Goal: Use online tool/utility: Utilize a website feature to perform a specific function

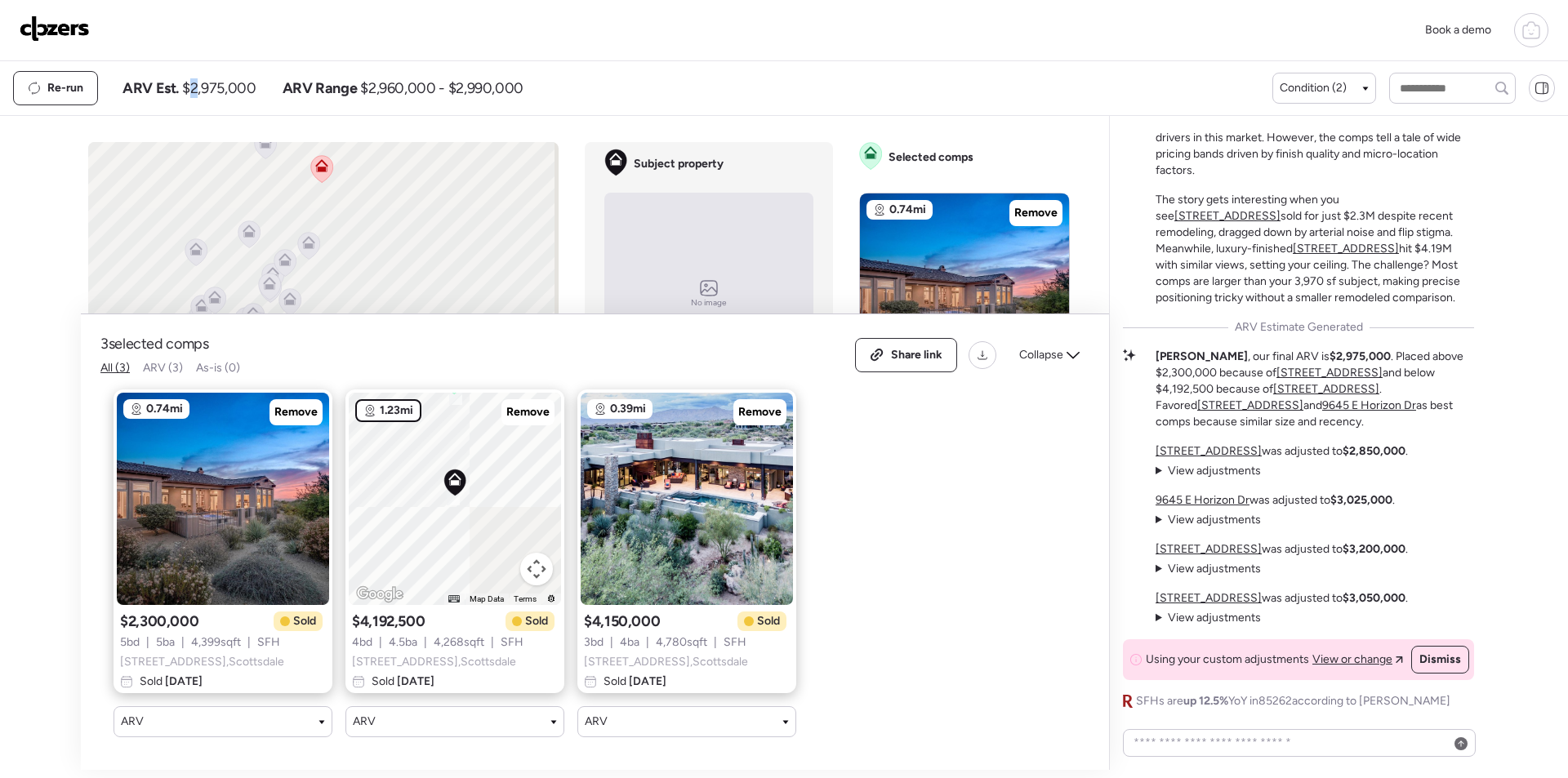
click at [195, 96] on span "$2,975,000" at bounding box center [219, 87] width 74 height 19
click at [196, 96] on span "$2,975,000" at bounding box center [219, 87] width 74 height 19
copy span "2,975,000"
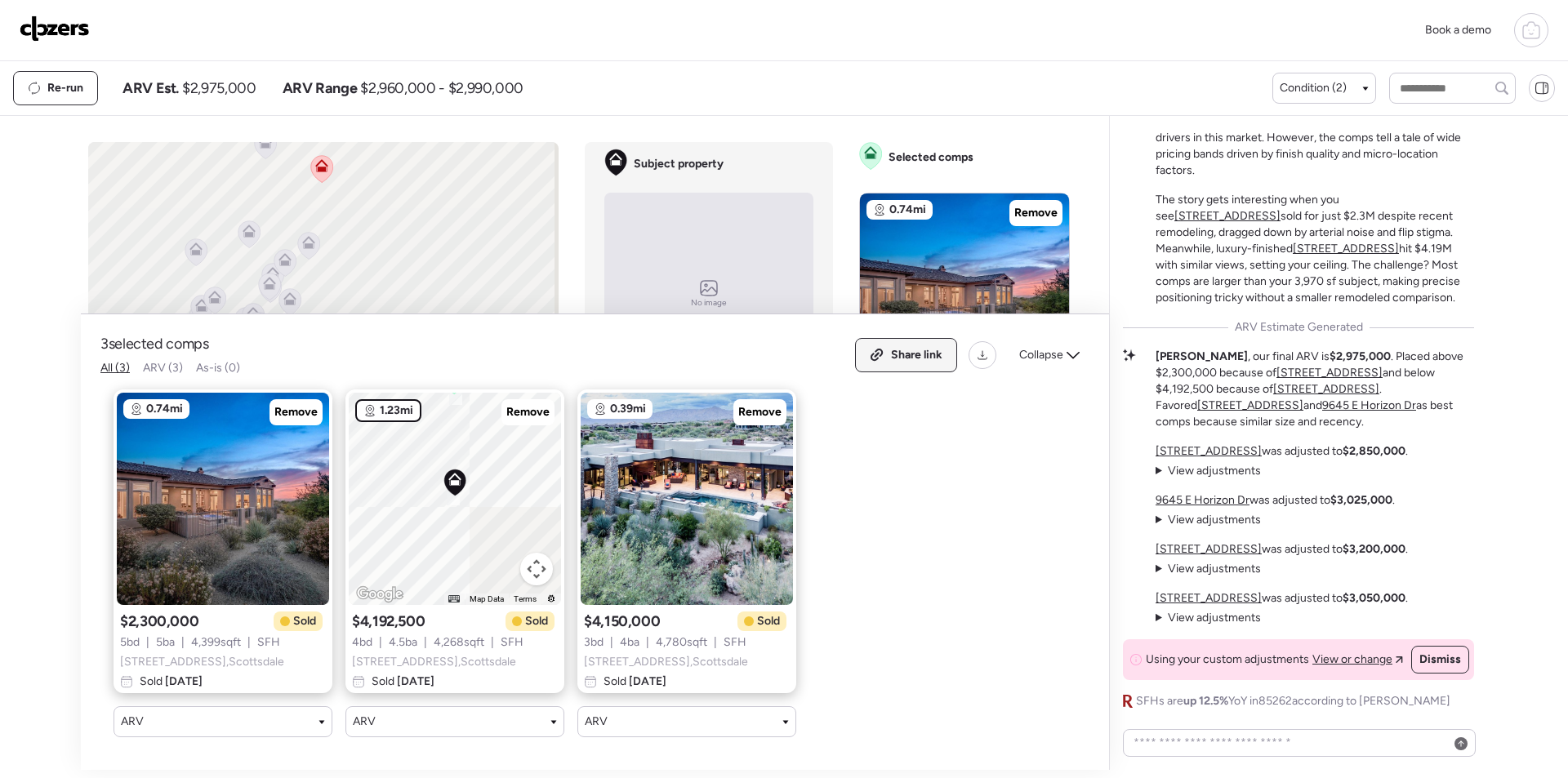
click at [900, 339] on div "Share link" at bounding box center [906, 355] width 101 height 33
click at [74, 36] on img at bounding box center [54, 28] width 70 height 26
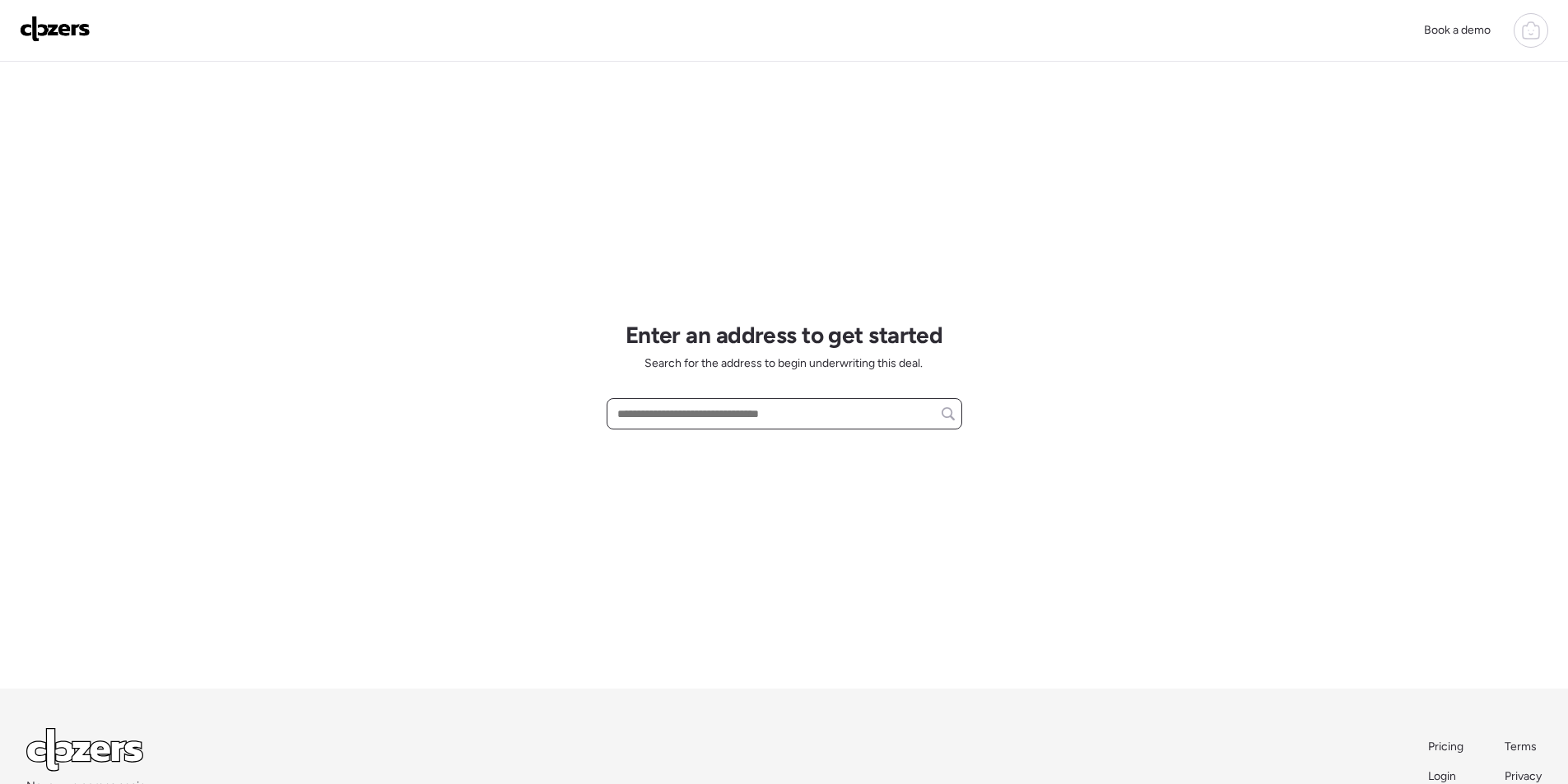
click at [720, 407] on input "text" at bounding box center [784, 413] width 341 height 23
paste input "**********"
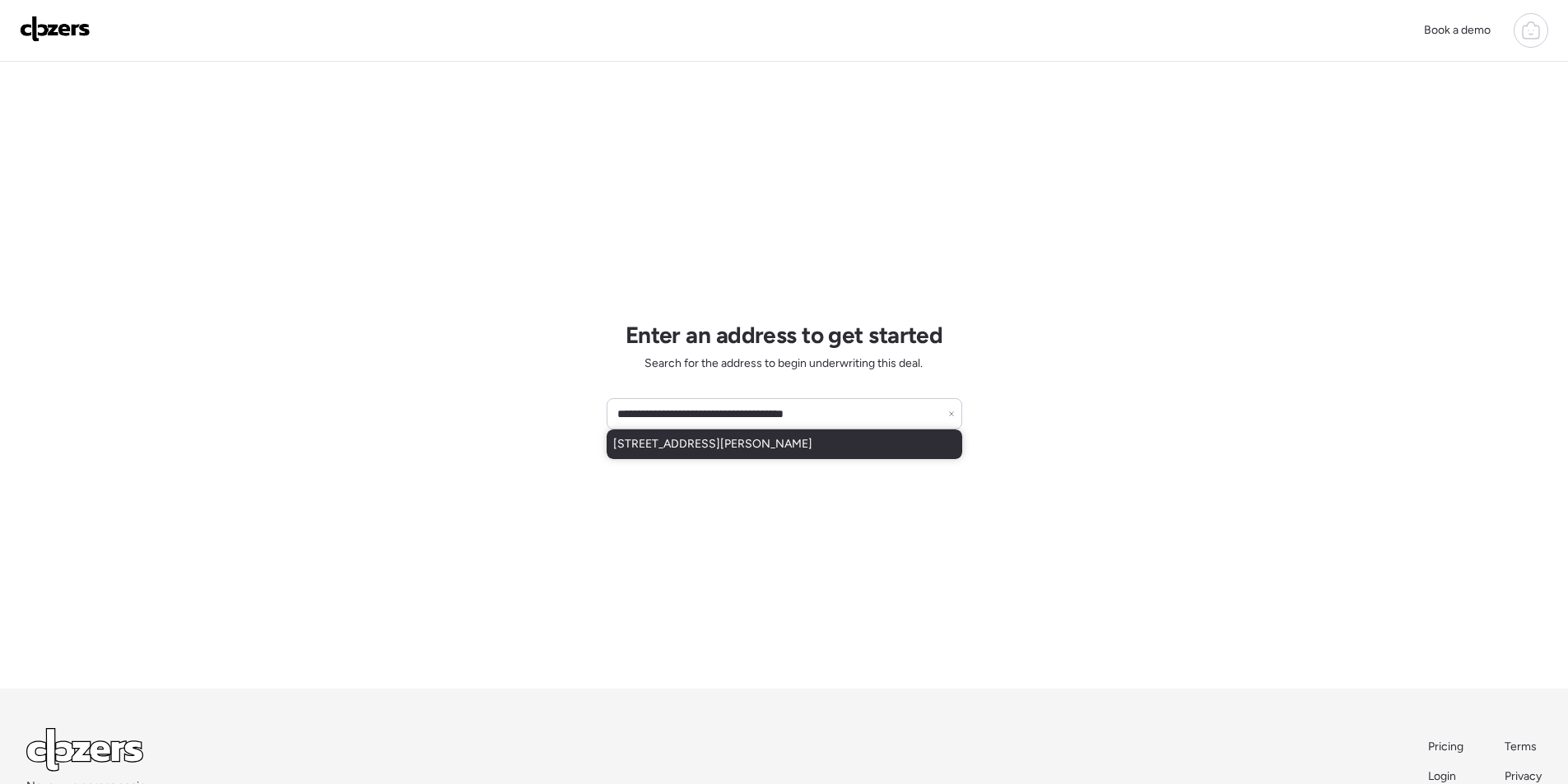
click at [632, 434] on div "[STREET_ADDRESS][PERSON_NAME]" at bounding box center [784, 444] width 355 height 30
type input "**********"
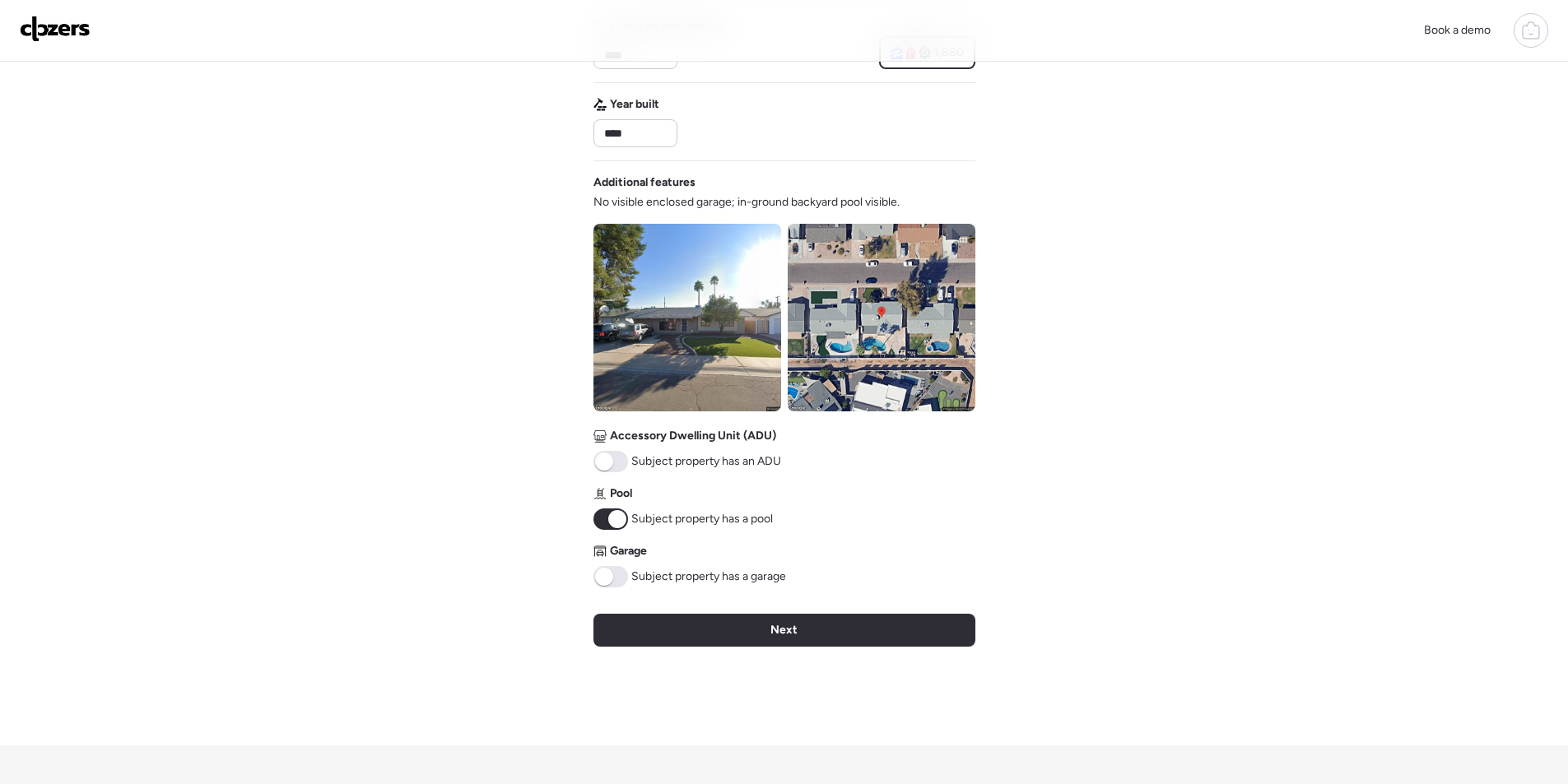
scroll to position [447, 0]
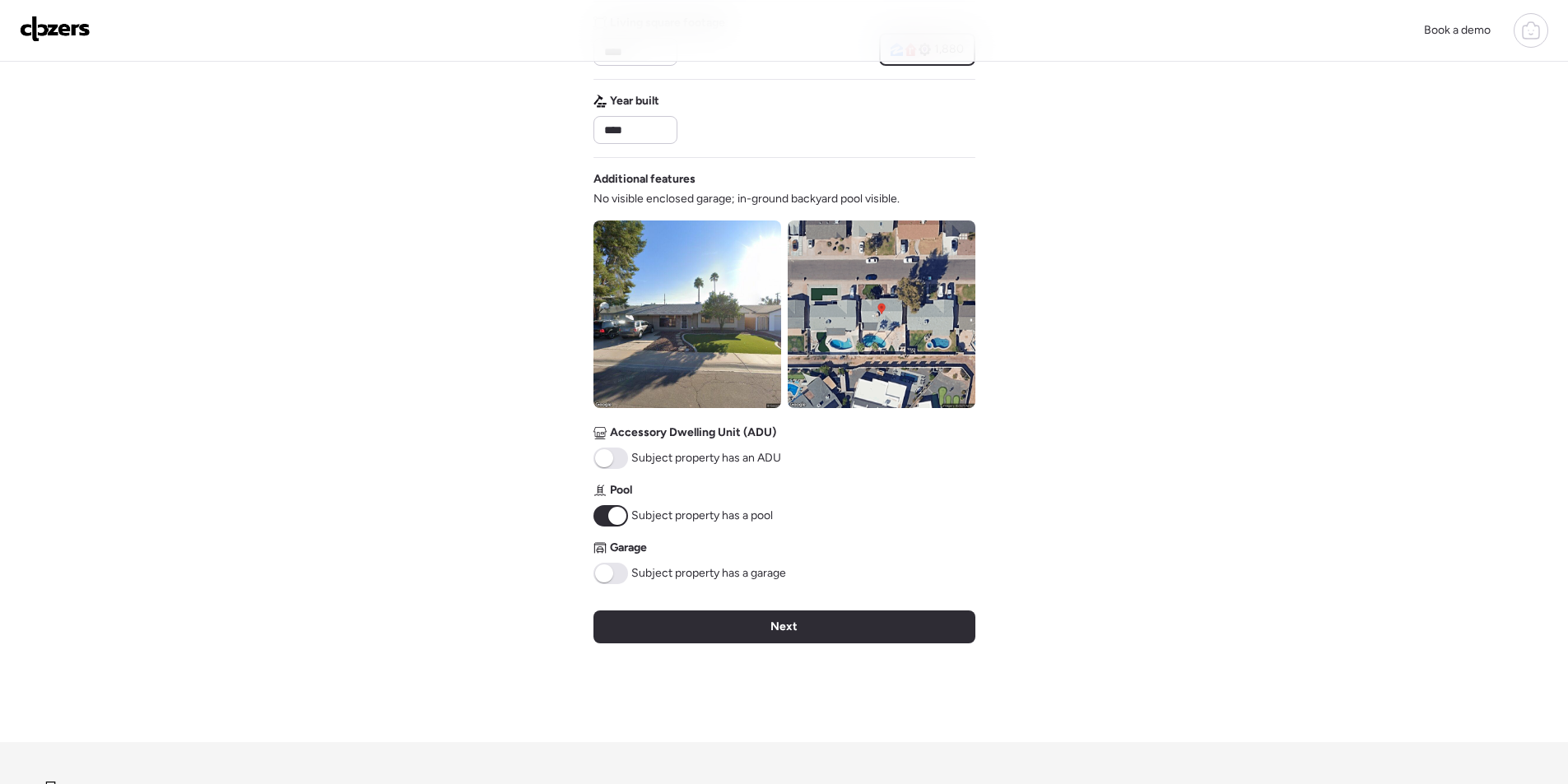
click at [615, 574] on span at bounding box center [611, 573] width 34 height 21
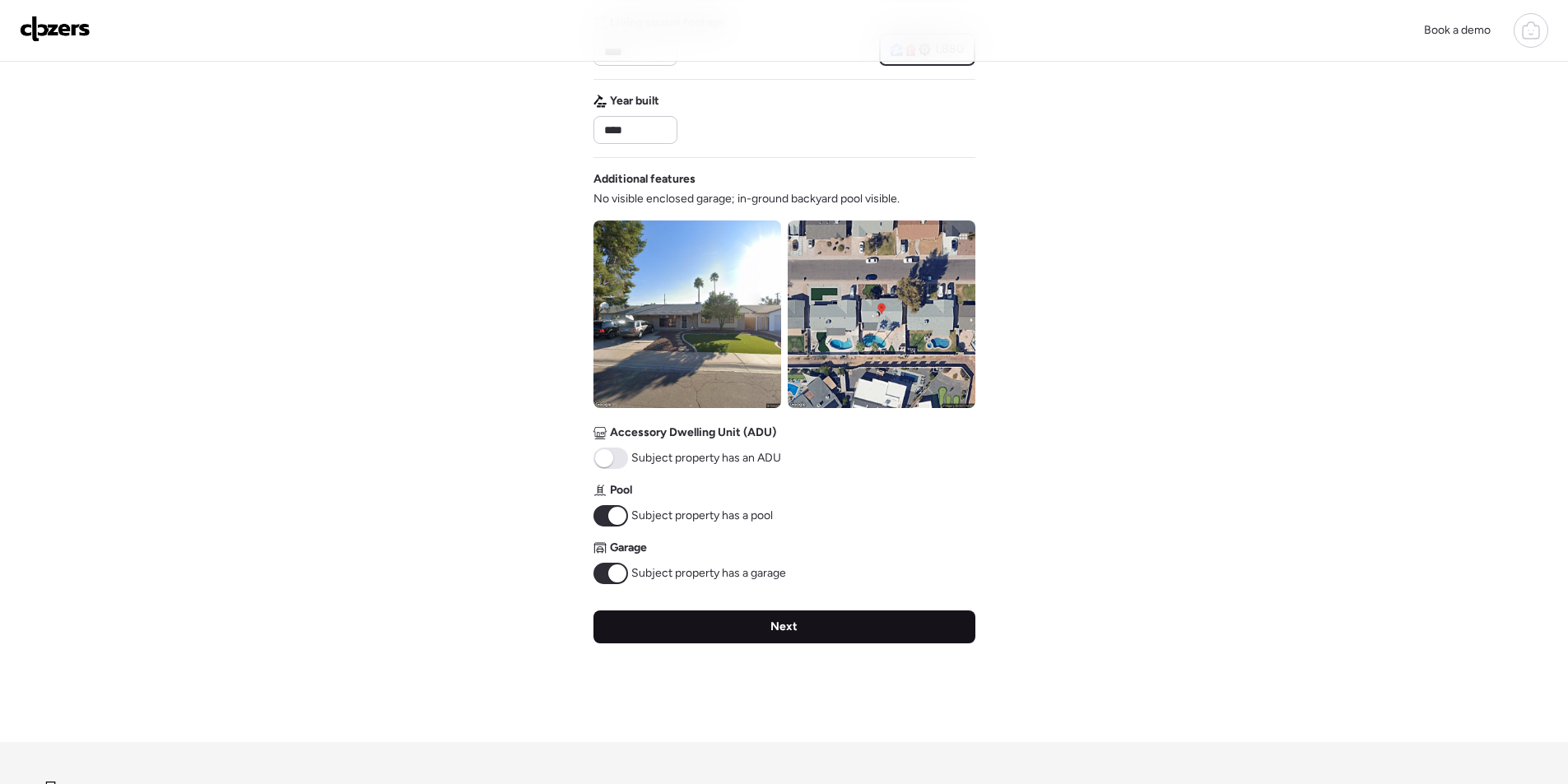
click at [695, 640] on div "Next" at bounding box center [784, 627] width 382 height 33
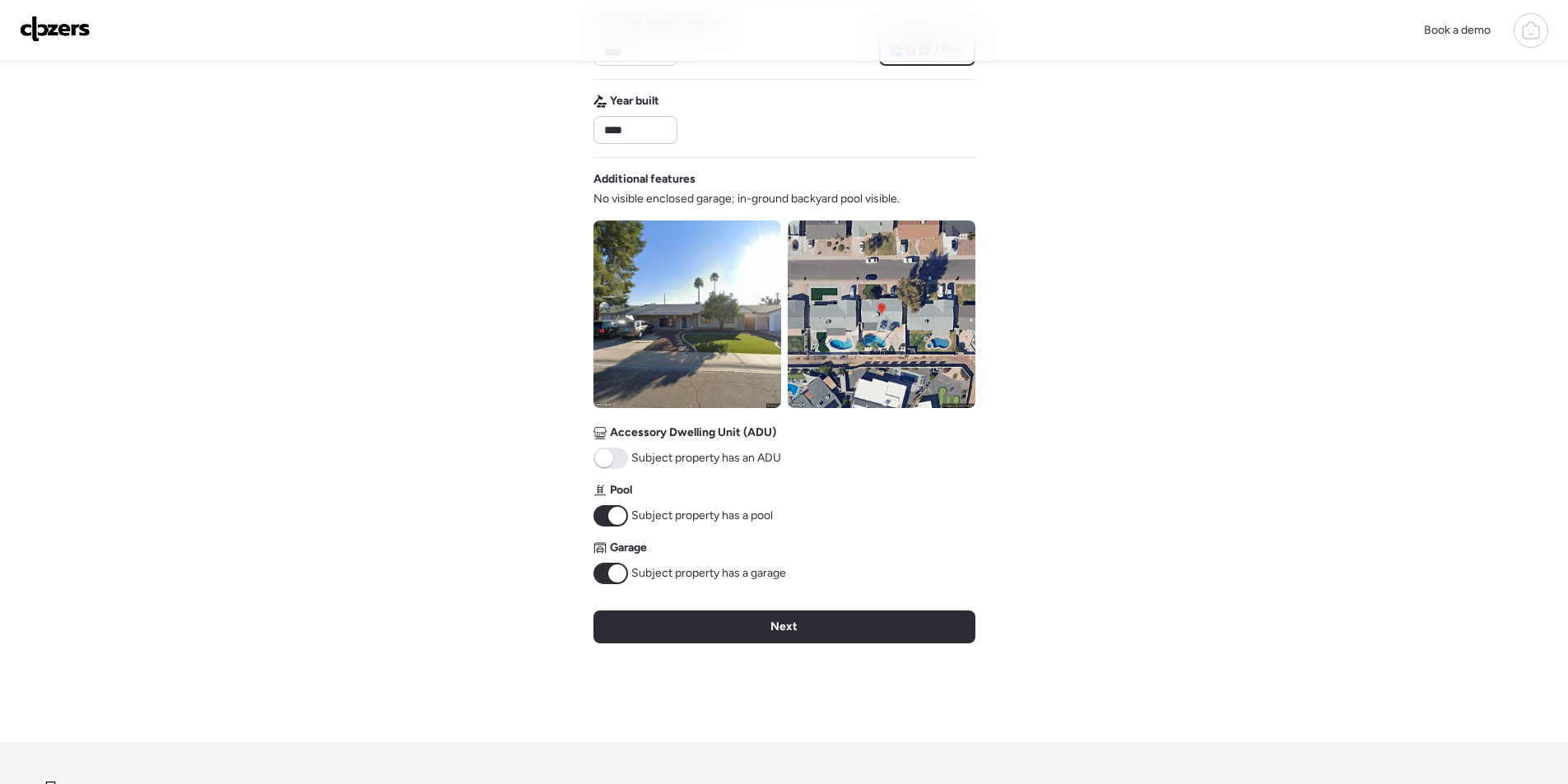
scroll to position [0, 0]
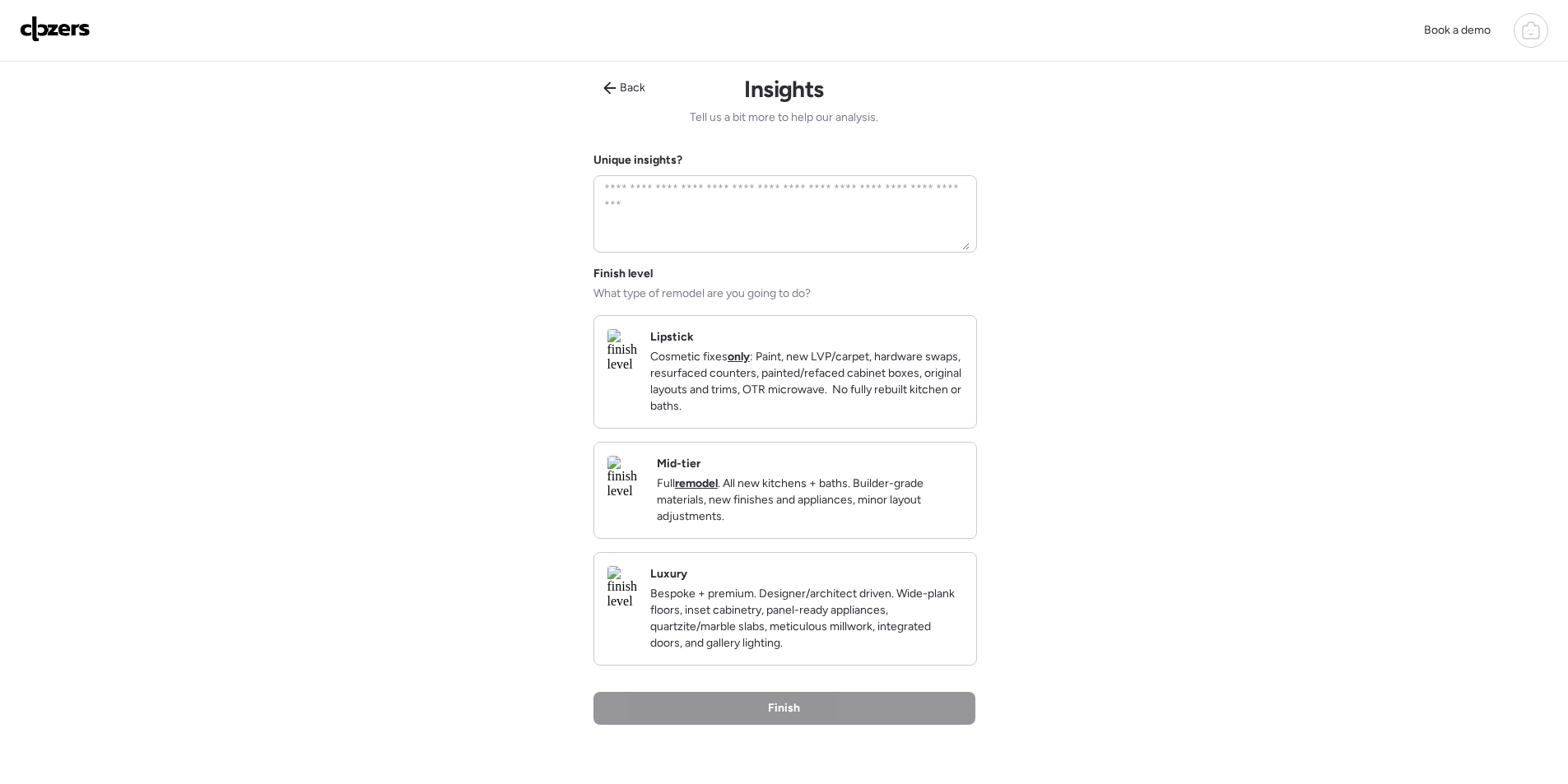
click at [961, 525] on p "Full remodel . All new kitchens + baths. Builder-grade materials, new finishes …" at bounding box center [810, 500] width 306 height 50
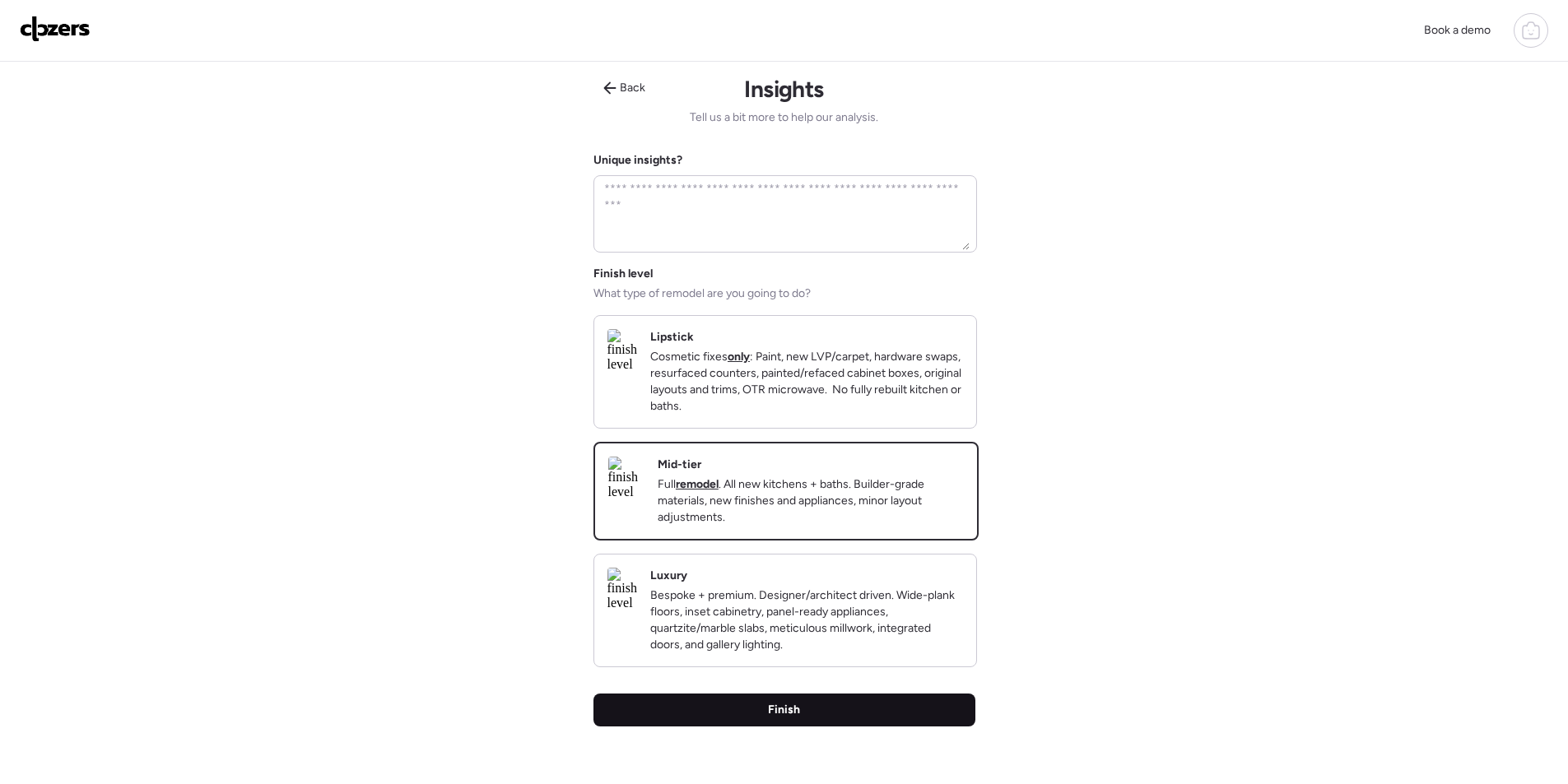
click at [809, 727] on div "Finish" at bounding box center [784, 710] width 382 height 33
